Goal: Go to known website: Go to known website

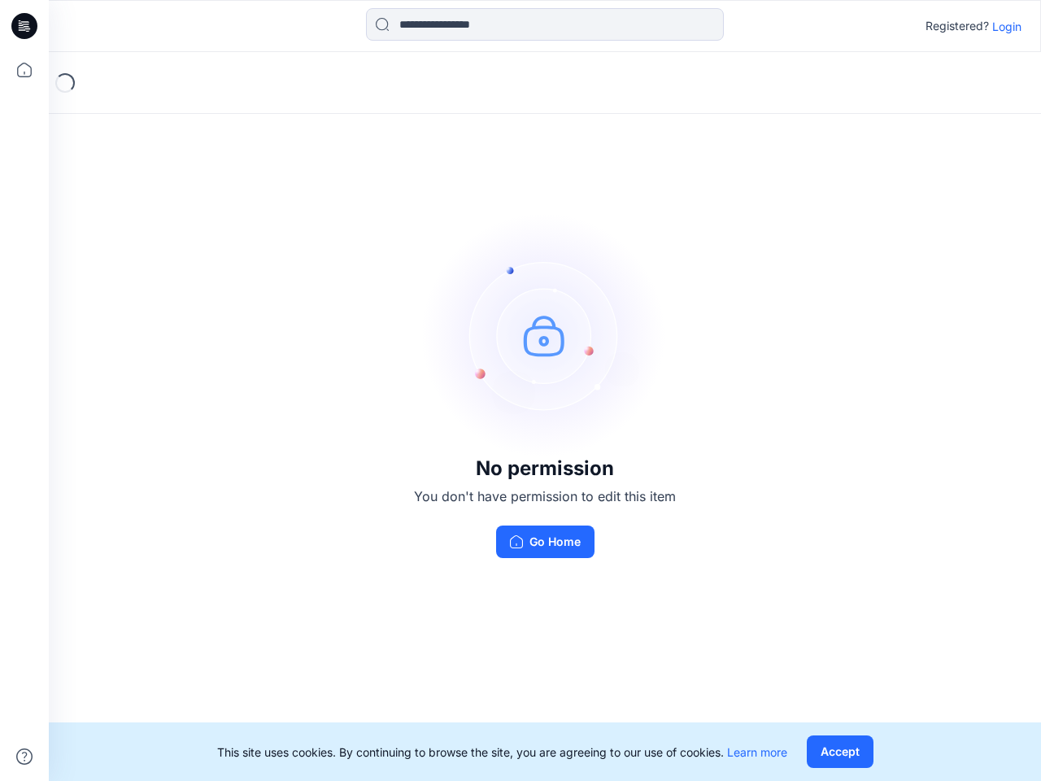
click at [520, 390] on img at bounding box center [545, 335] width 244 height 244
click at [25, 26] on icon at bounding box center [27, 26] width 7 height 1
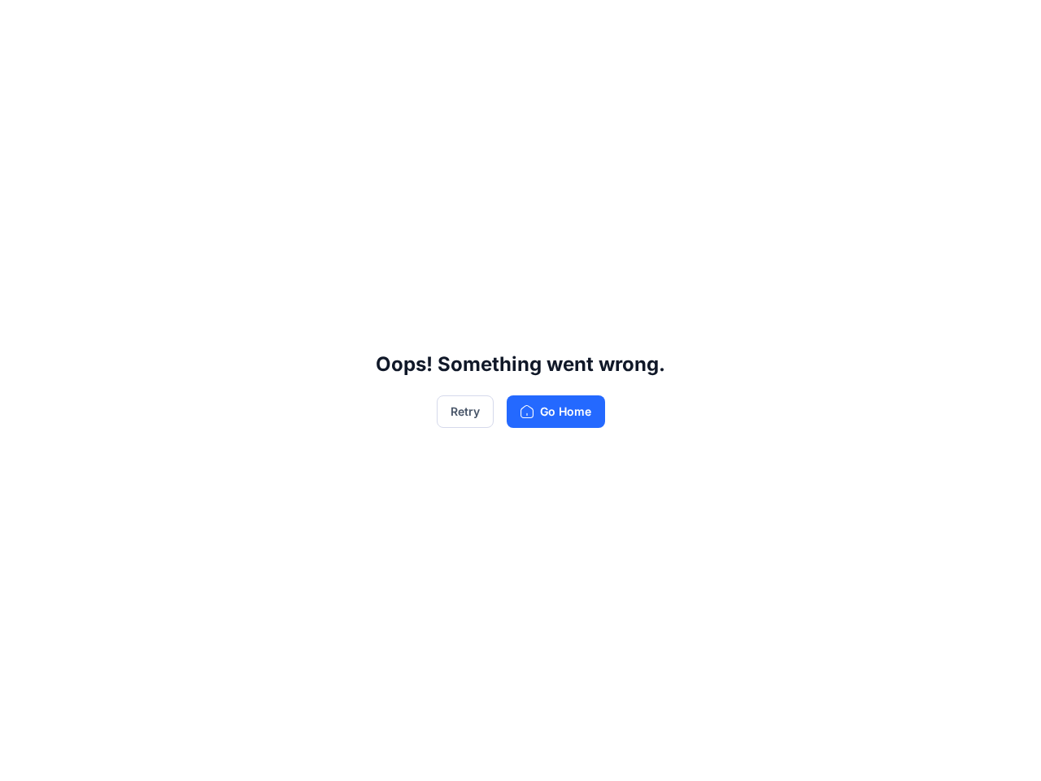
click at [24, 70] on div "Oops! Something went wrong. Retry Go Home" at bounding box center [520, 390] width 1041 height 781
click at [24, 756] on div "Oops! Something went wrong. Retry Go Home" at bounding box center [520, 390] width 1041 height 781
click at [545, 24] on div "Oops! Something went wrong. Retry Go Home" at bounding box center [520, 390] width 1041 height 781
click at [1007, 26] on div "Oops! Something went wrong. Retry Go Home" at bounding box center [520, 390] width 1041 height 781
click at [839, 751] on div "Oops! Something went wrong. Retry Go Home" at bounding box center [520, 390] width 1041 height 781
